Goal: Information Seeking & Learning: Find specific page/section

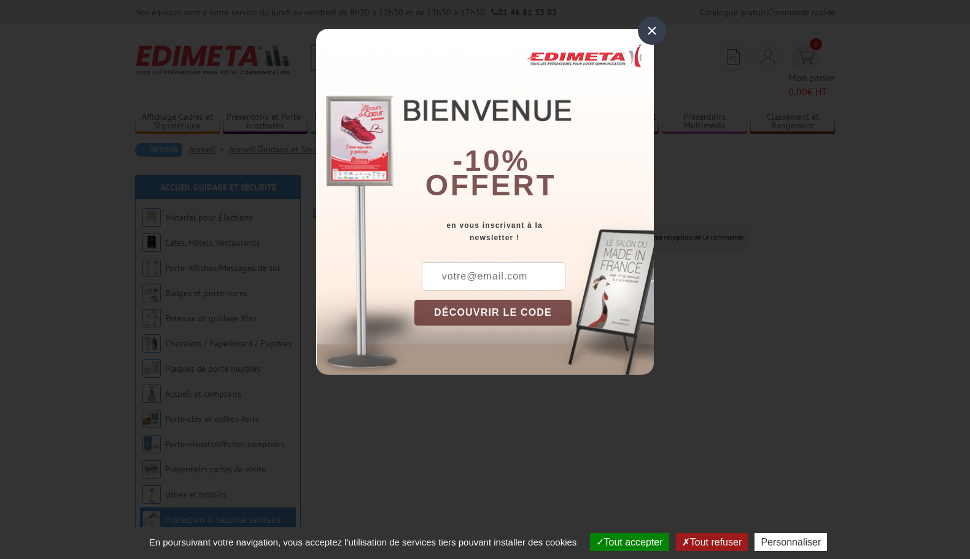
click at [652, 28] on div "×" at bounding box center [652, 31] width 28 height 28
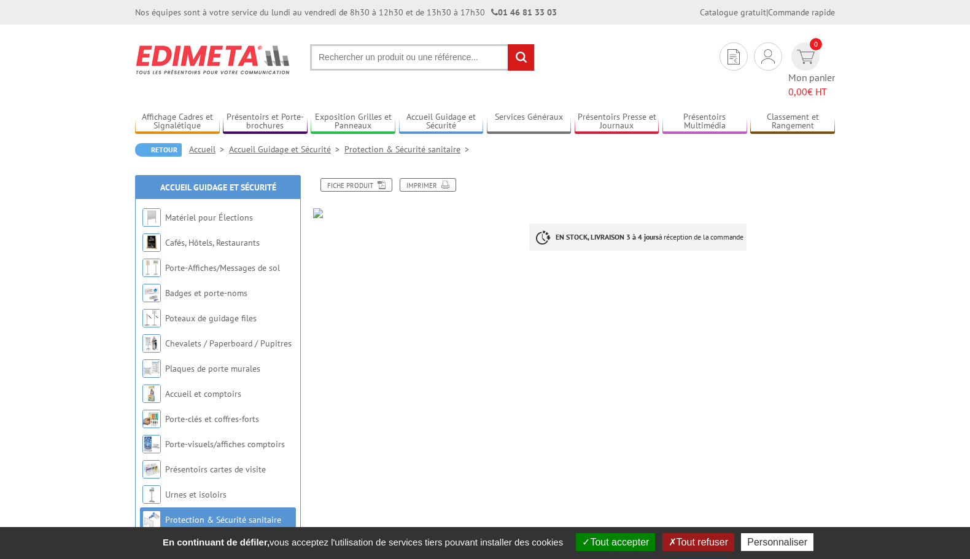
click at [357, 54] on input "text" at bounding box center [422, 57] width 225 height 26
type input "tableau véleda cloison"
click at [508, 44] on input "rechercher" at bounding box center [521, 57] width 26 height 26
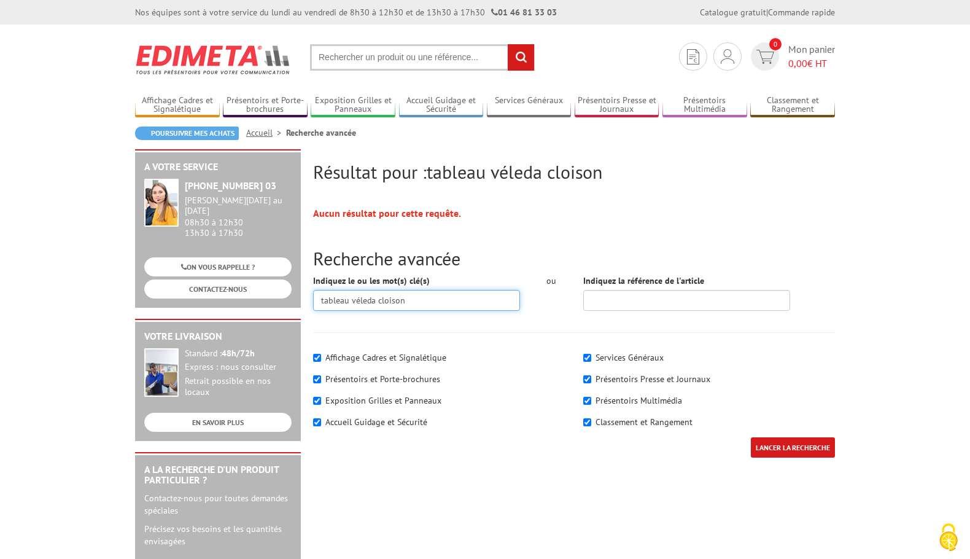
click at [344, 301] on input "tableau véleda cloison" at bounding box center [416, 300] width 207 height 21
click at [360, 299] on input "tableau véleda cloison" at bounding box center [416, 300] width 207 height 21
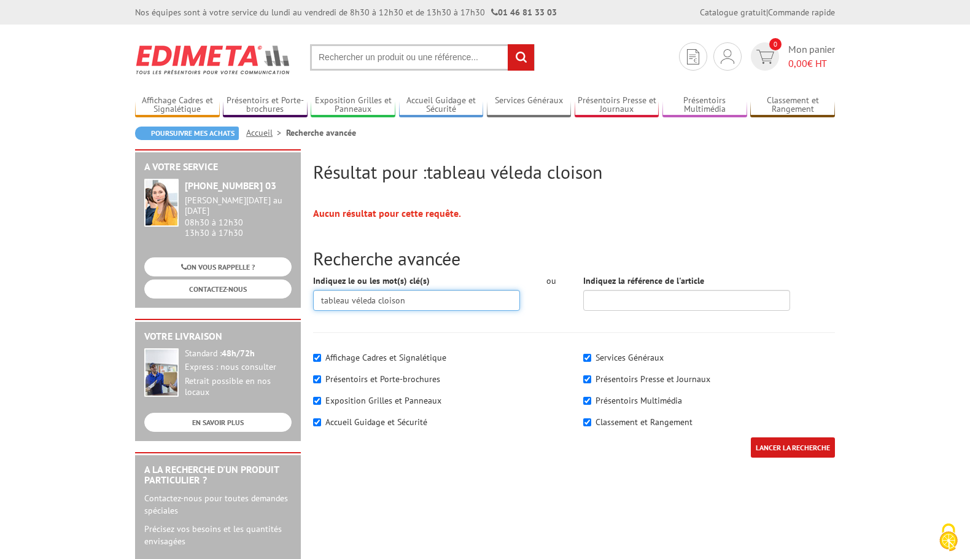
click at [360, 298] on input "tableau véleda cloison" at bounding box center [416, 300] width 207 height 21
click at [361, 298] on input "tableau véleda cloison" at bounding box center [416, 300] width 207 height 21
drag, startPoint x: 361, startPoint y: 298, endPoint x: 416, endPoint y: 296, distance: 55.3
click at [416, 296] on input "tableau véleda cloison" at bounding box center [416, 300] width 207 height 21
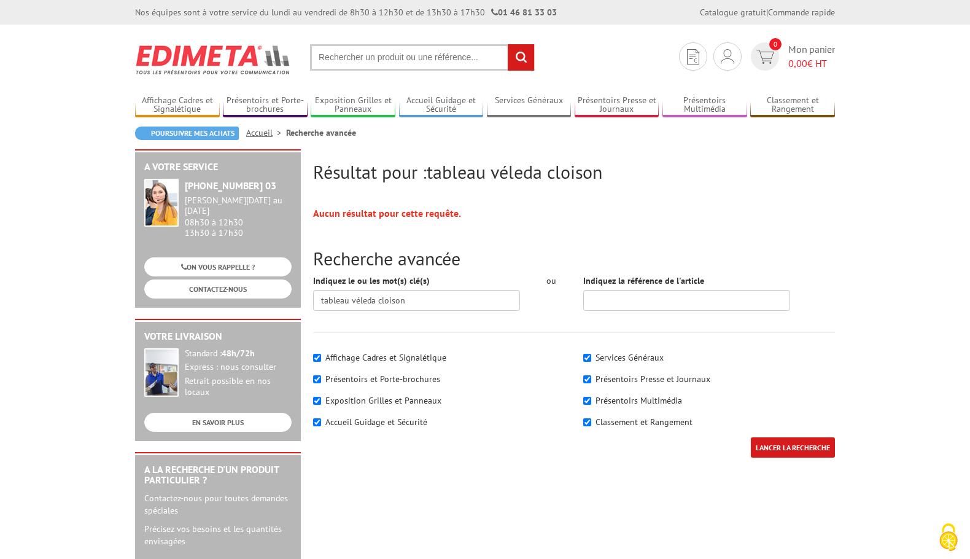
click at [341, 56] on input "text" at bounding box center [422, 57] width 225 height 26
click at [339, 62] on input "text" at bounding box center [422, 57] width 225 height 26
type input "tableau velleda"
click at [508, 44] on input "rechercher" at bounding box center [521, 57] width 26 height 26
click at [341, 57] on input "text" at bounding box center [422, 57] width 225 height 26
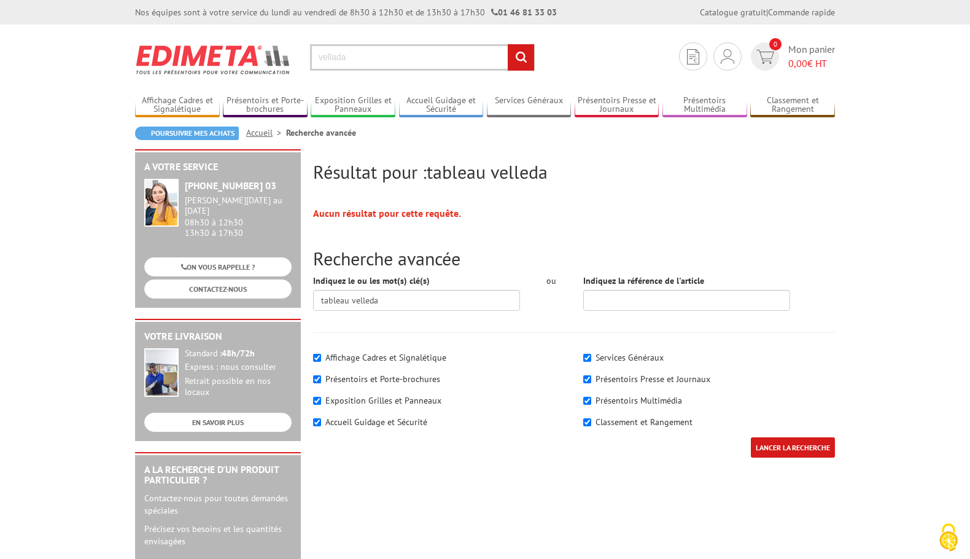
type input "vellada"
click at [508, 44] on input "rechercher" at bounding box center [521, 57] width 26 height 26
